Goal: Navigation & Orientation: Find specific page/section

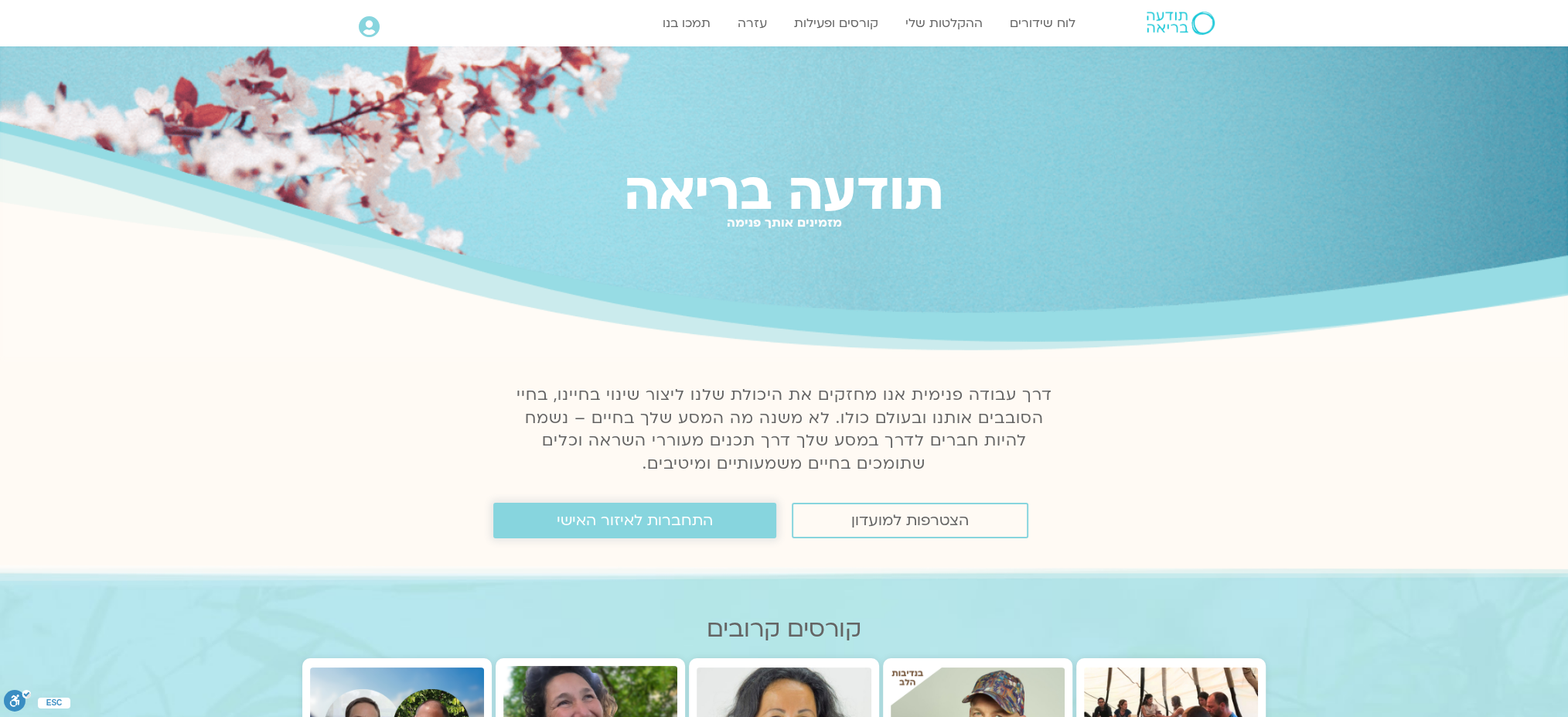
click at [651, 519] on span "התחברות לאיזור האישי" at bounding box center [635, 520] width 157 height 17
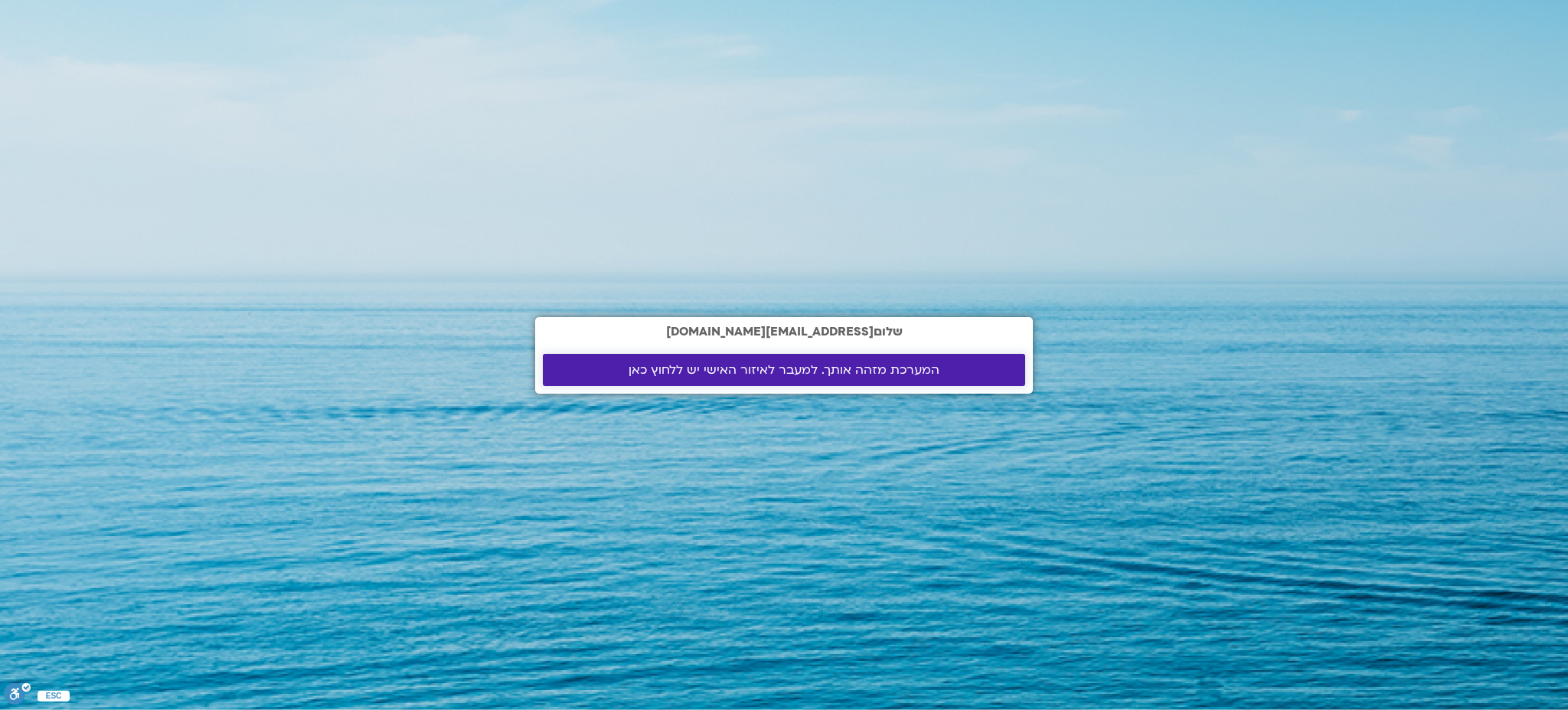
click at [735, 366] on span "המערכת מזהה אותך. למעבר לאיזור האישי יש ללחוץ כאן" at bounding box center [784, 370] width 311 height 14
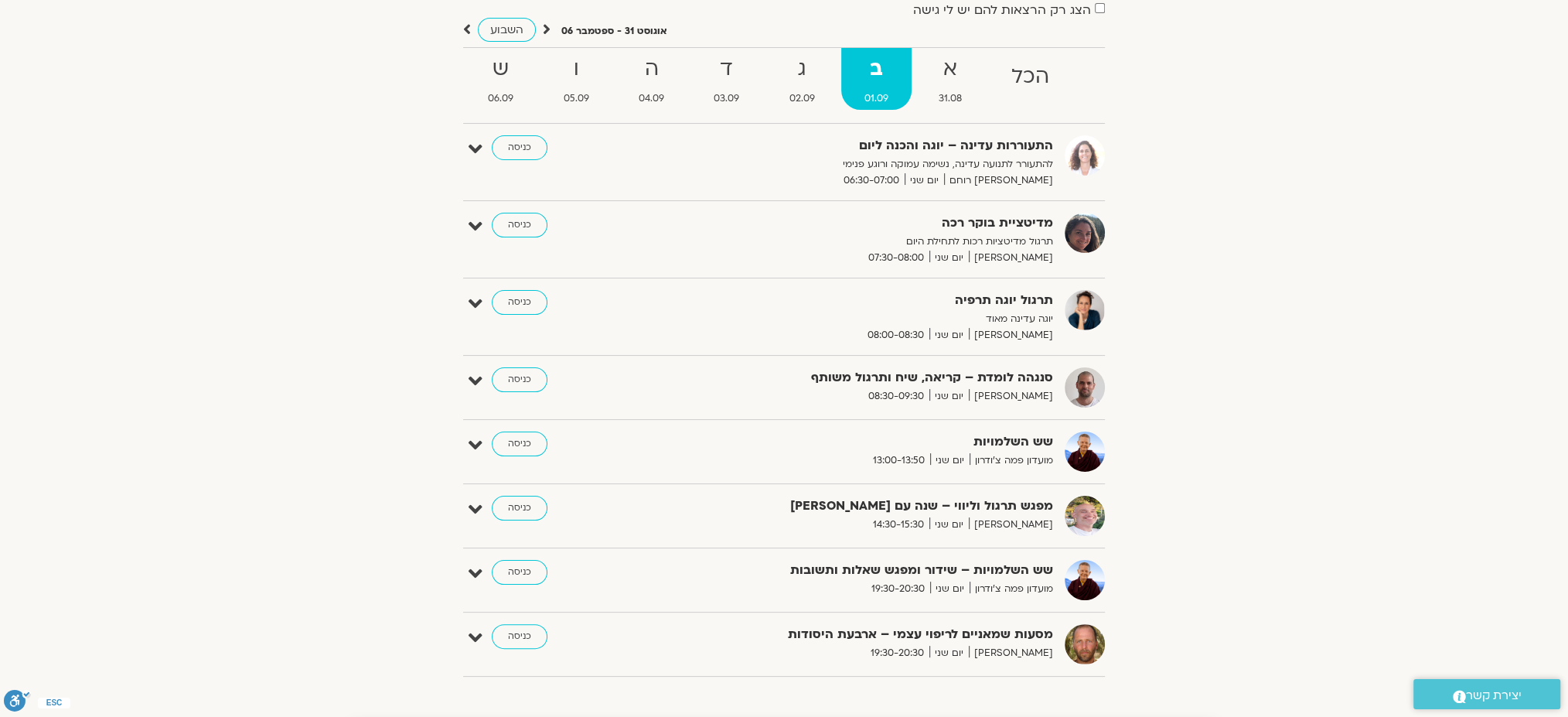
scroll to position [205, 0]
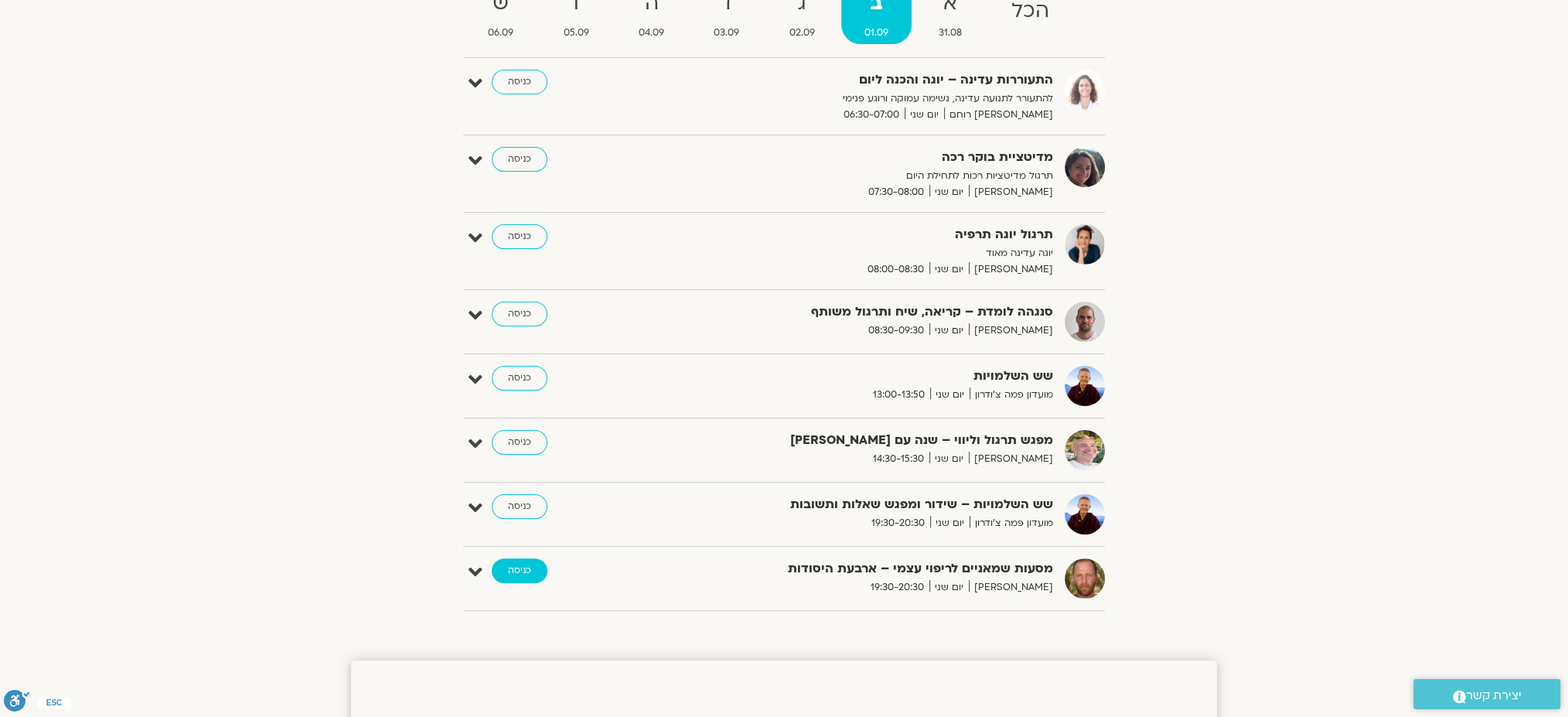
click at [540, 562] on link "כניסה" at bounding box center [519, 571] width 56 height 25
